Goal: Task Accomplishment & Management: Manage account settings

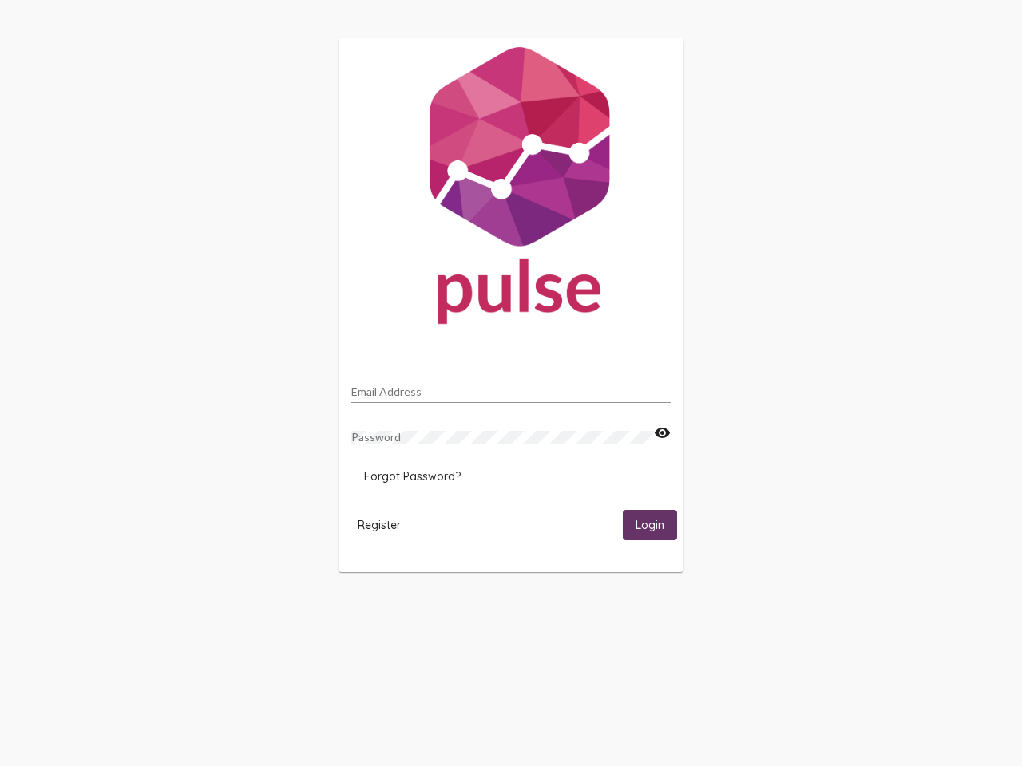
click at [511, 387] on input "Email Address" at bounding box center [510, 392] width 319 height 13
click at [662, 433] on mat-icon "visibility" at bounding box center [662, 433] width 17 height 19
click at [412, 477] on span "Forgot Password?" at bounding box center [412, 476] width 97 height 14
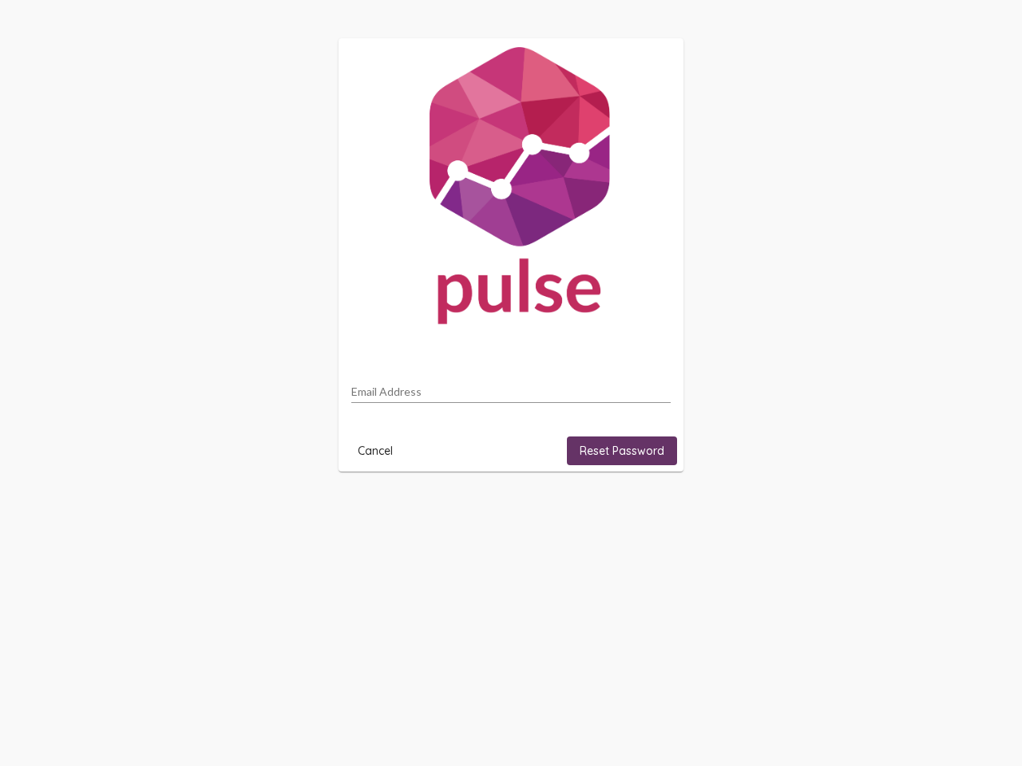
click at [379, 510] on html "Email Address Cancel Reset Password" at bounding box center [511, 255] width 1022 height 510
click at [650, 510] on html "Email Address Cancel Reset Password" at bounding box center [511, 255] width 1022 height 510
